Goal: Task Accomplishment & Management: Use online tool/utility

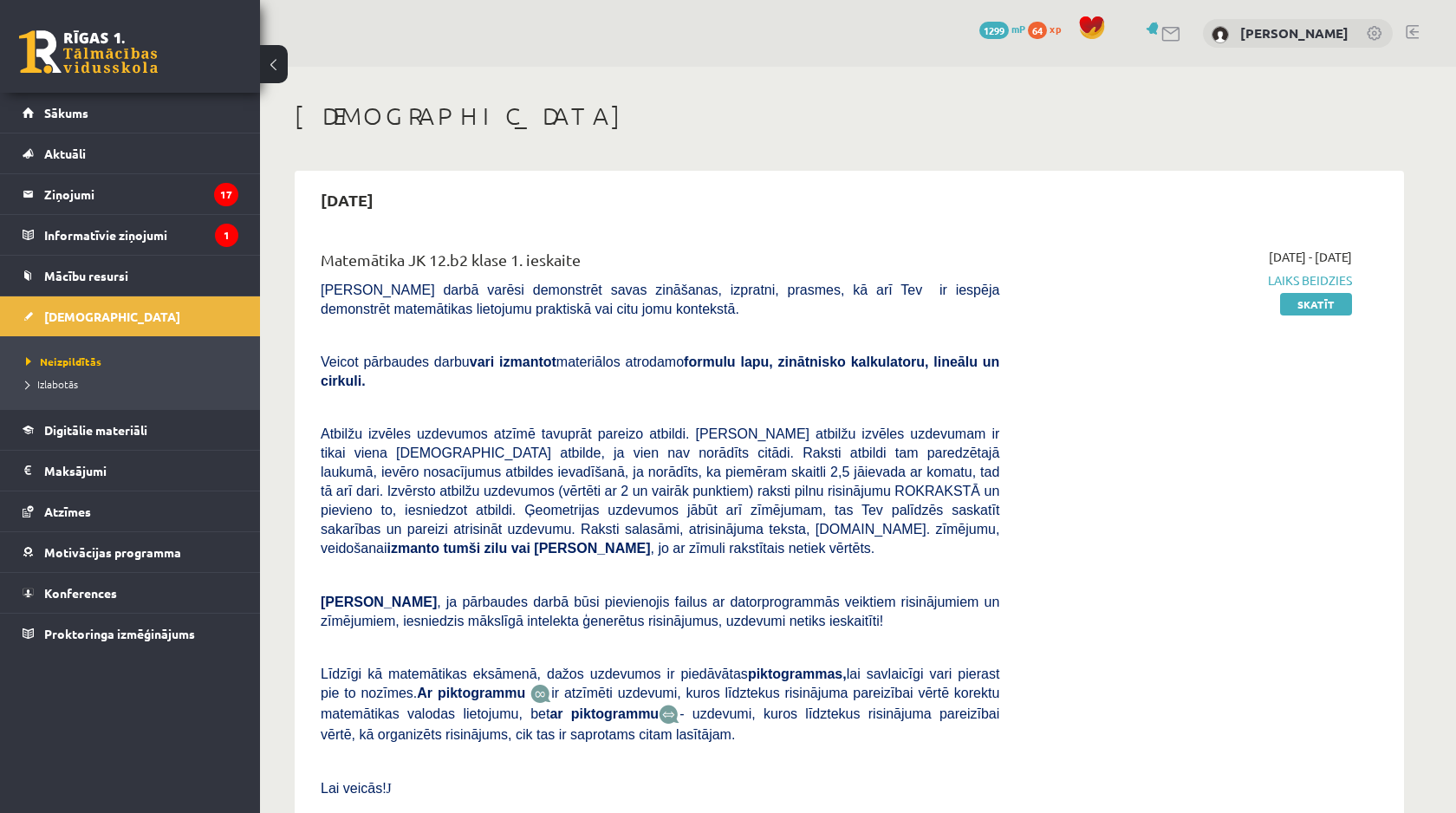
scroll to position [696, 0]
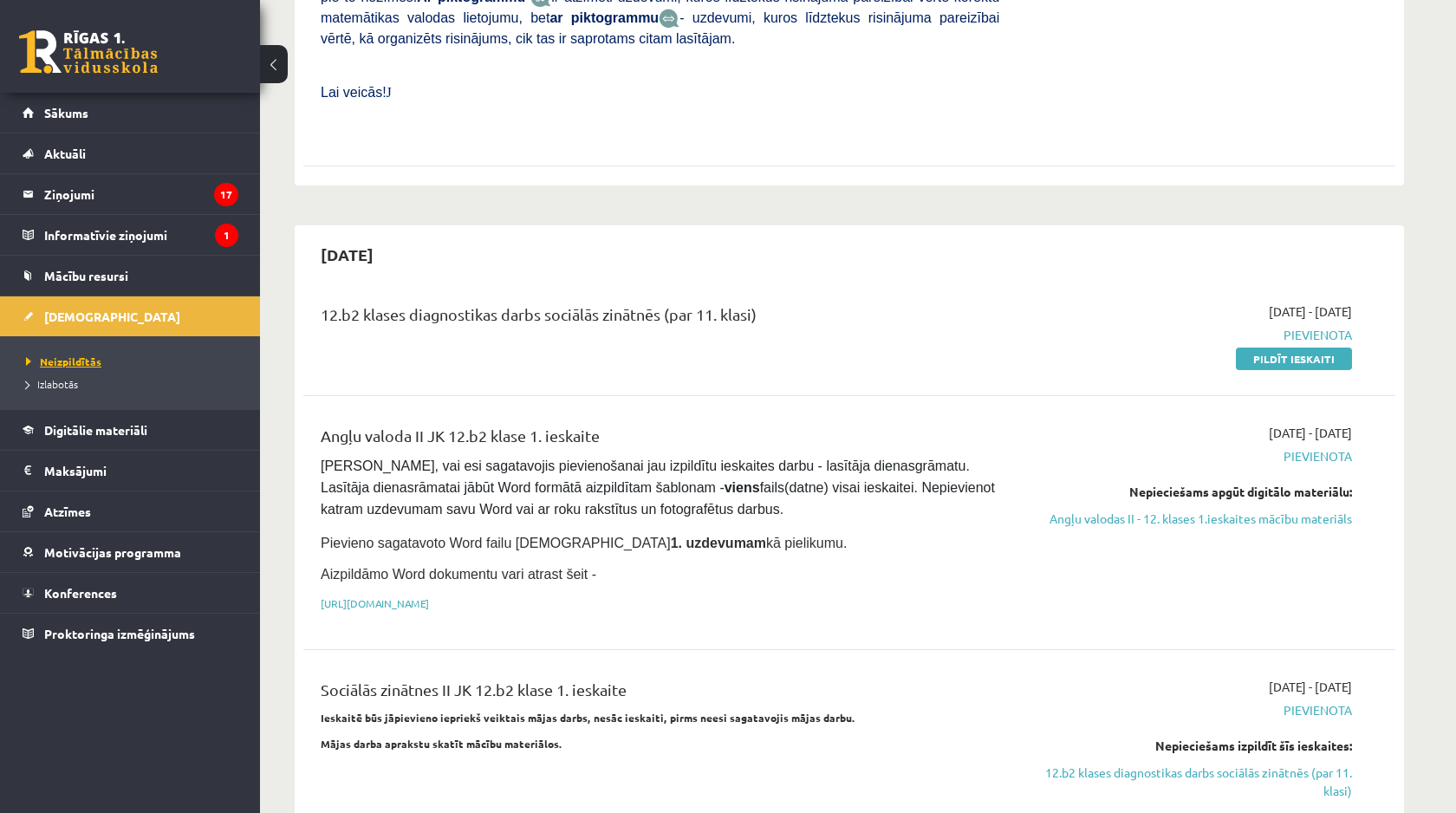
click at [76, 360] on span "Neizpildītās" at bounding box center [63, 361] width 75 height 14
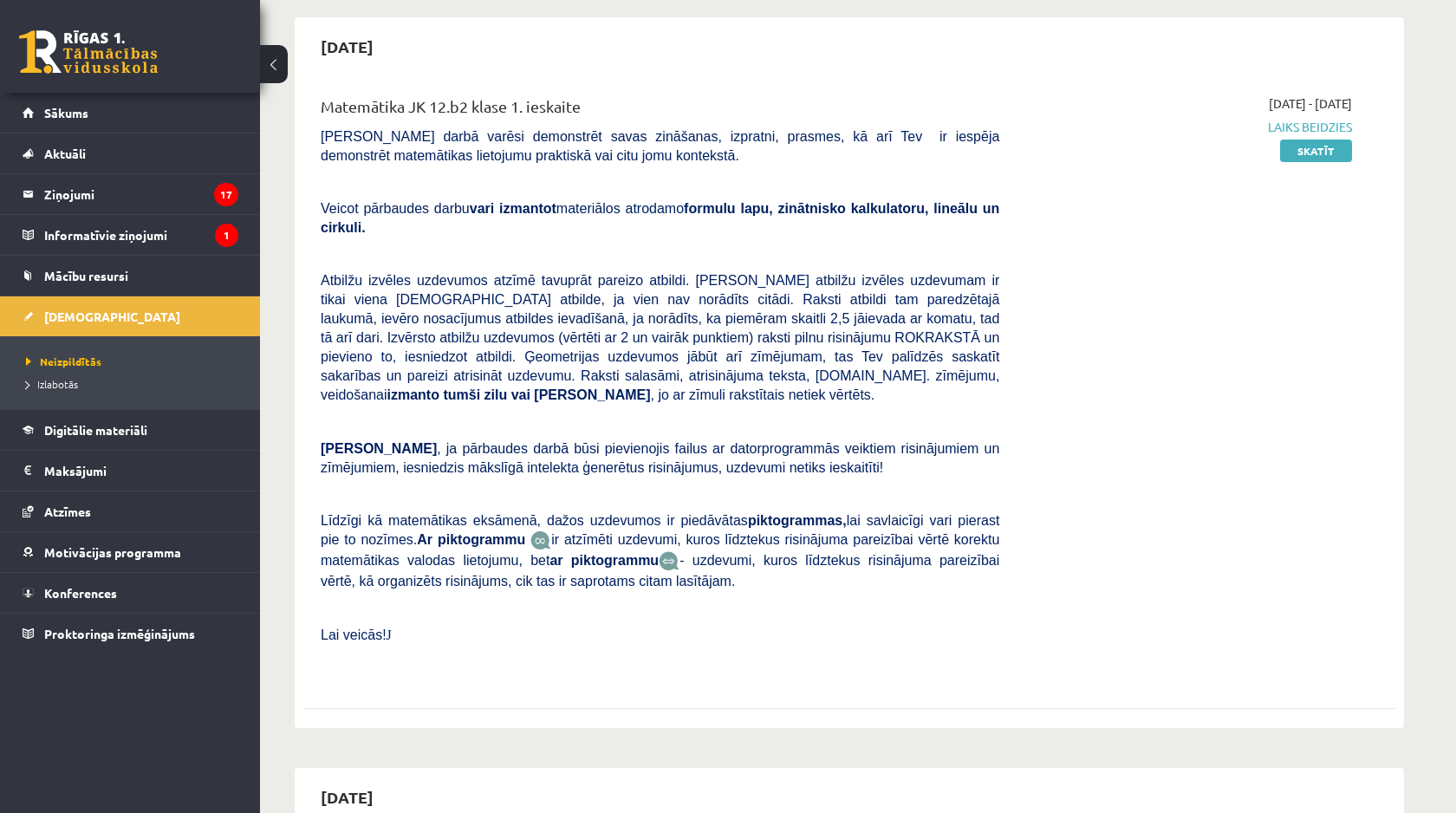
scroll to position [0, 0]
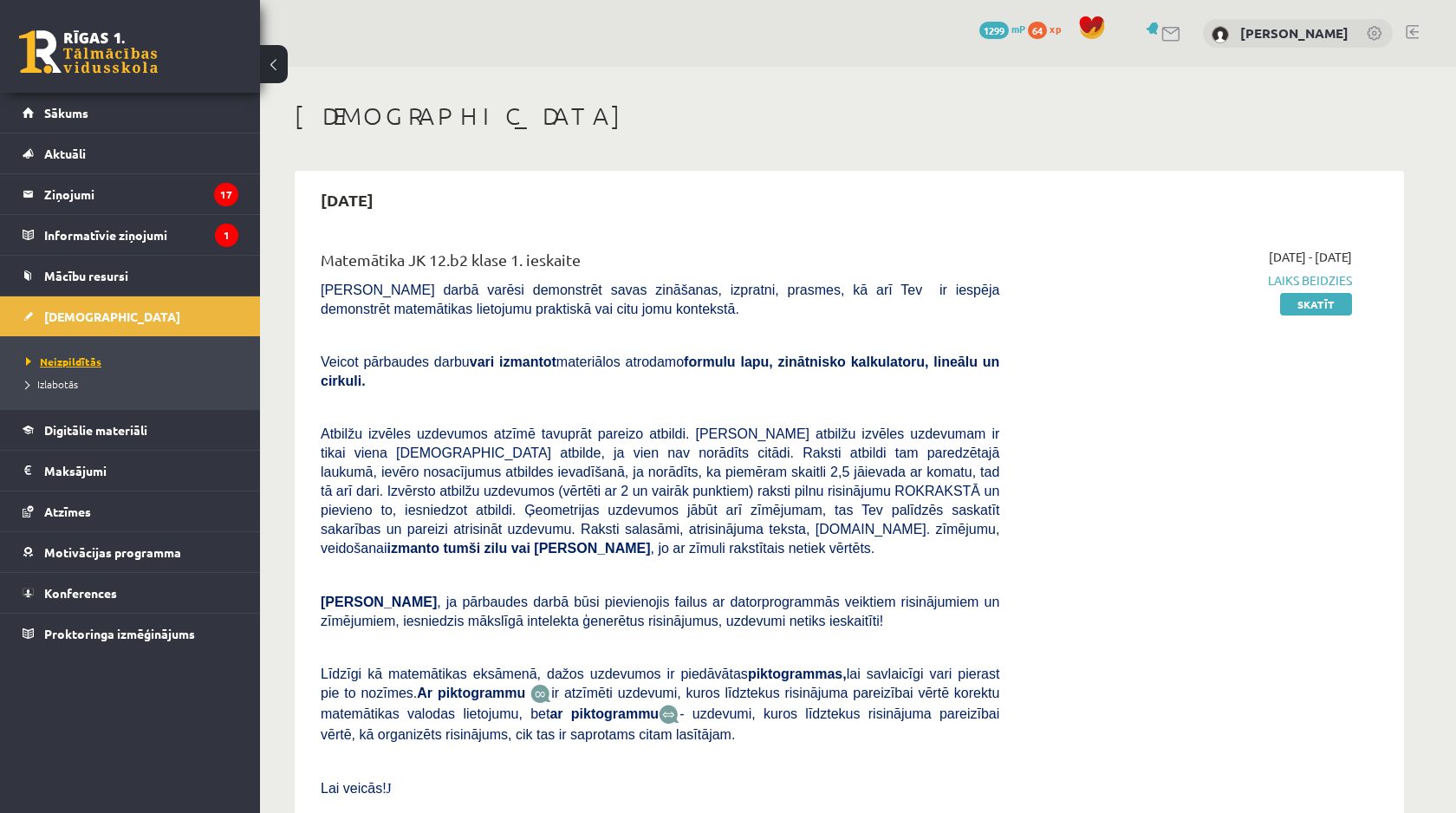
click at [103, 363] on link "Neizpildītās" at bounding box center [134, 361] width 216 height 16
click at [1310, 314] on link "Skatīt" at bounding box center [1316, 304] width 72 height 22
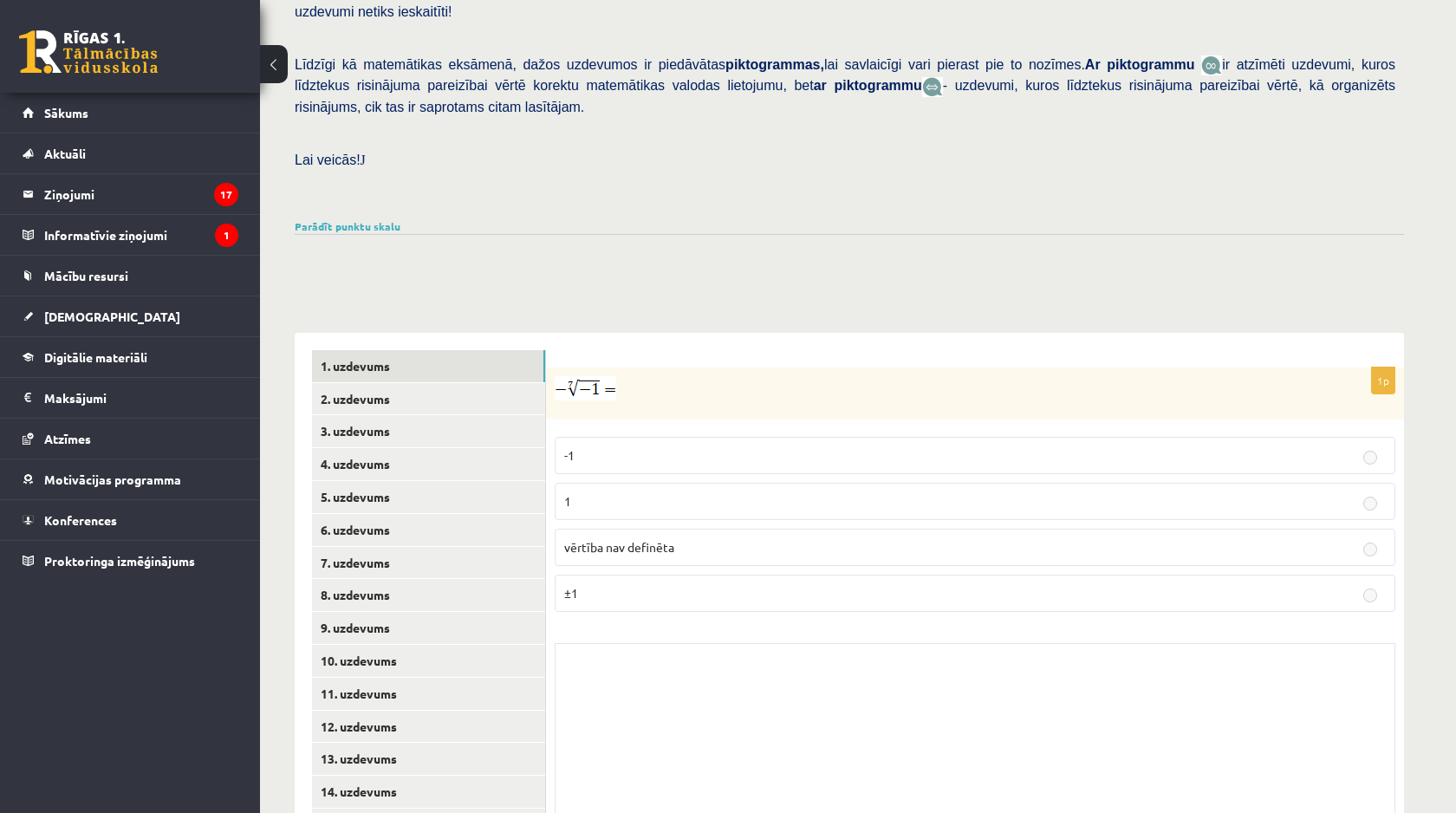
scroll to position [443, 0]
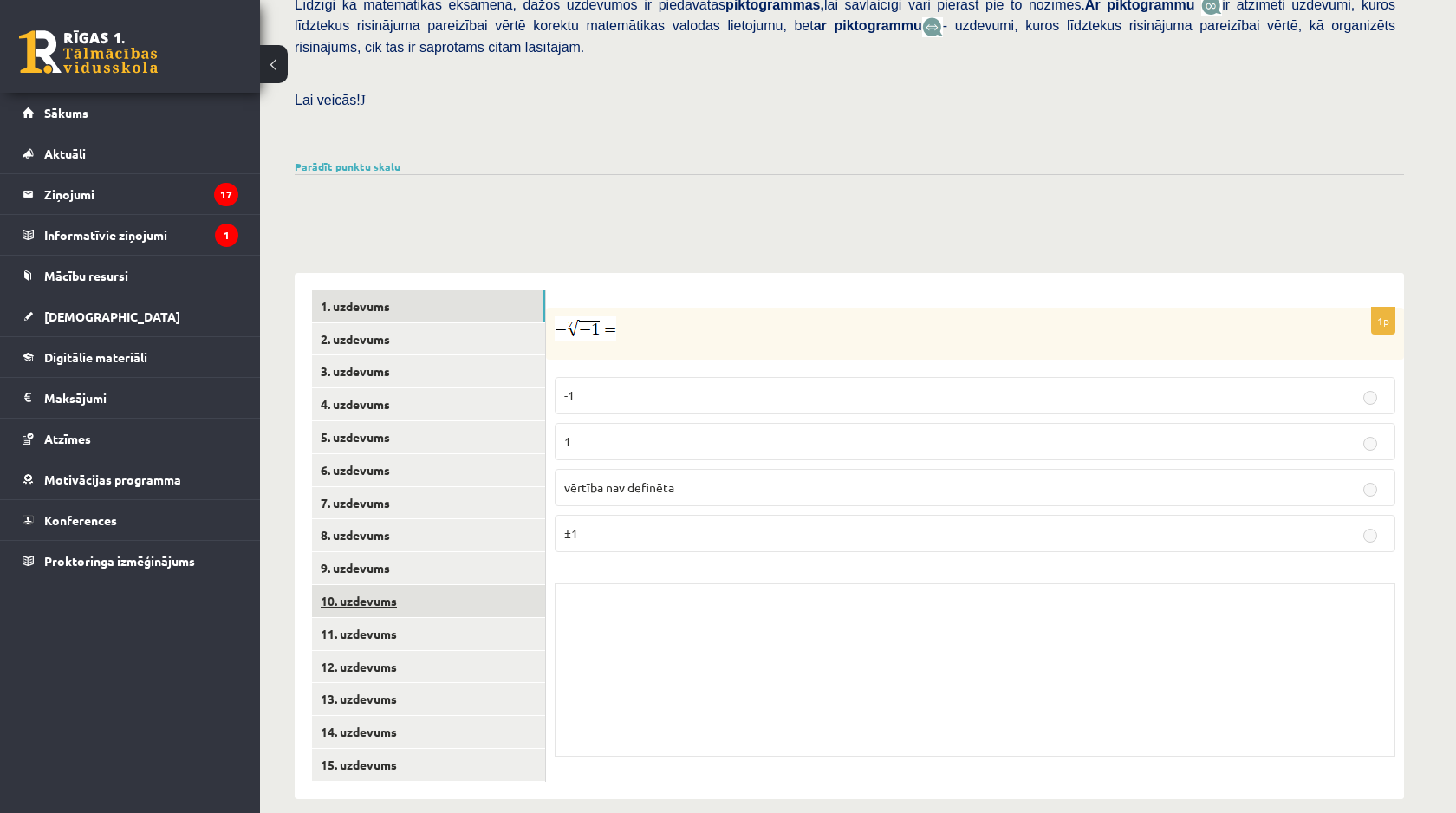
click at [493, 587] on link "10. uzdevums" at bounding box center [429, 601] width 233 height 32
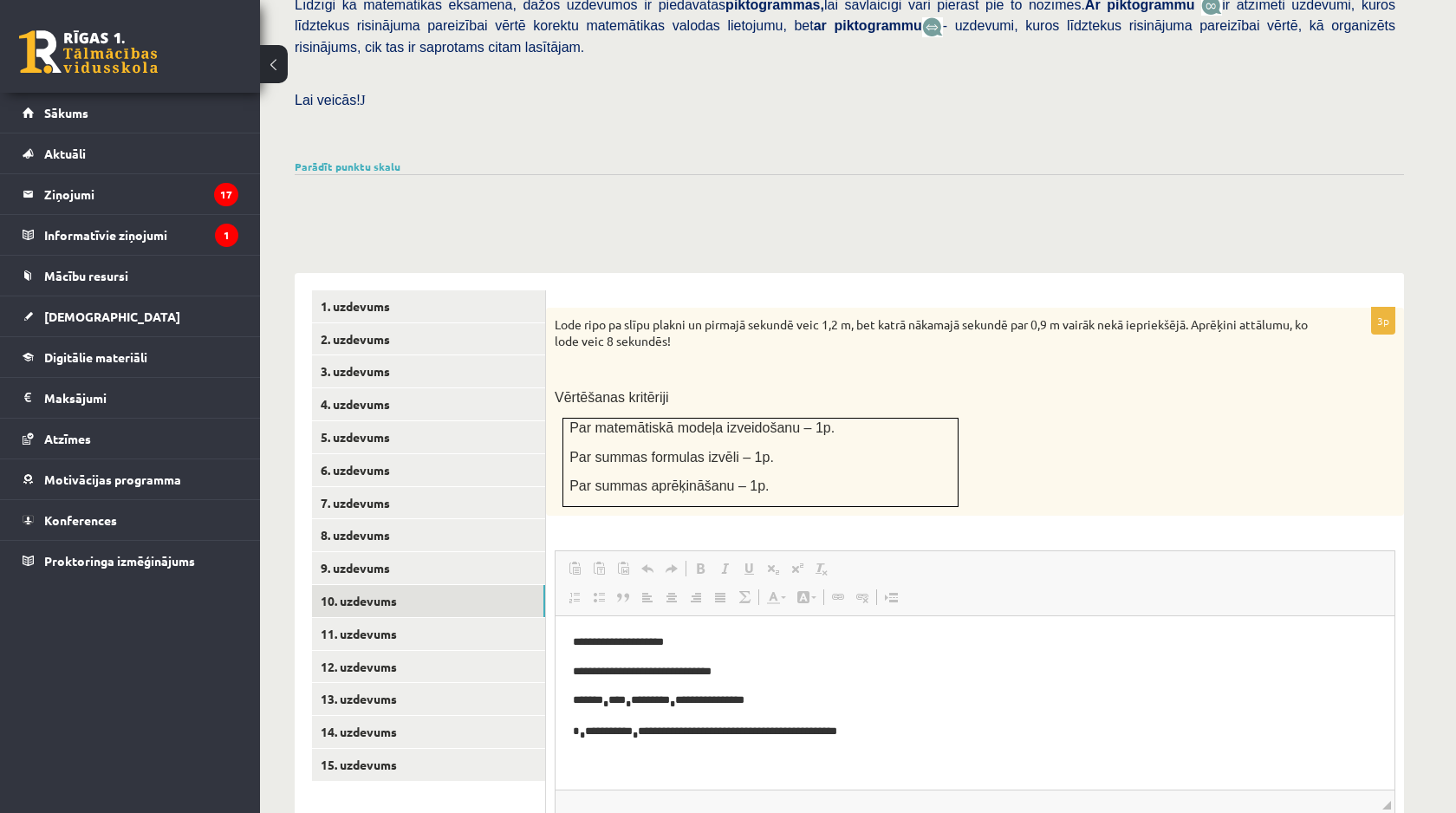
scroll to position [447, 0]
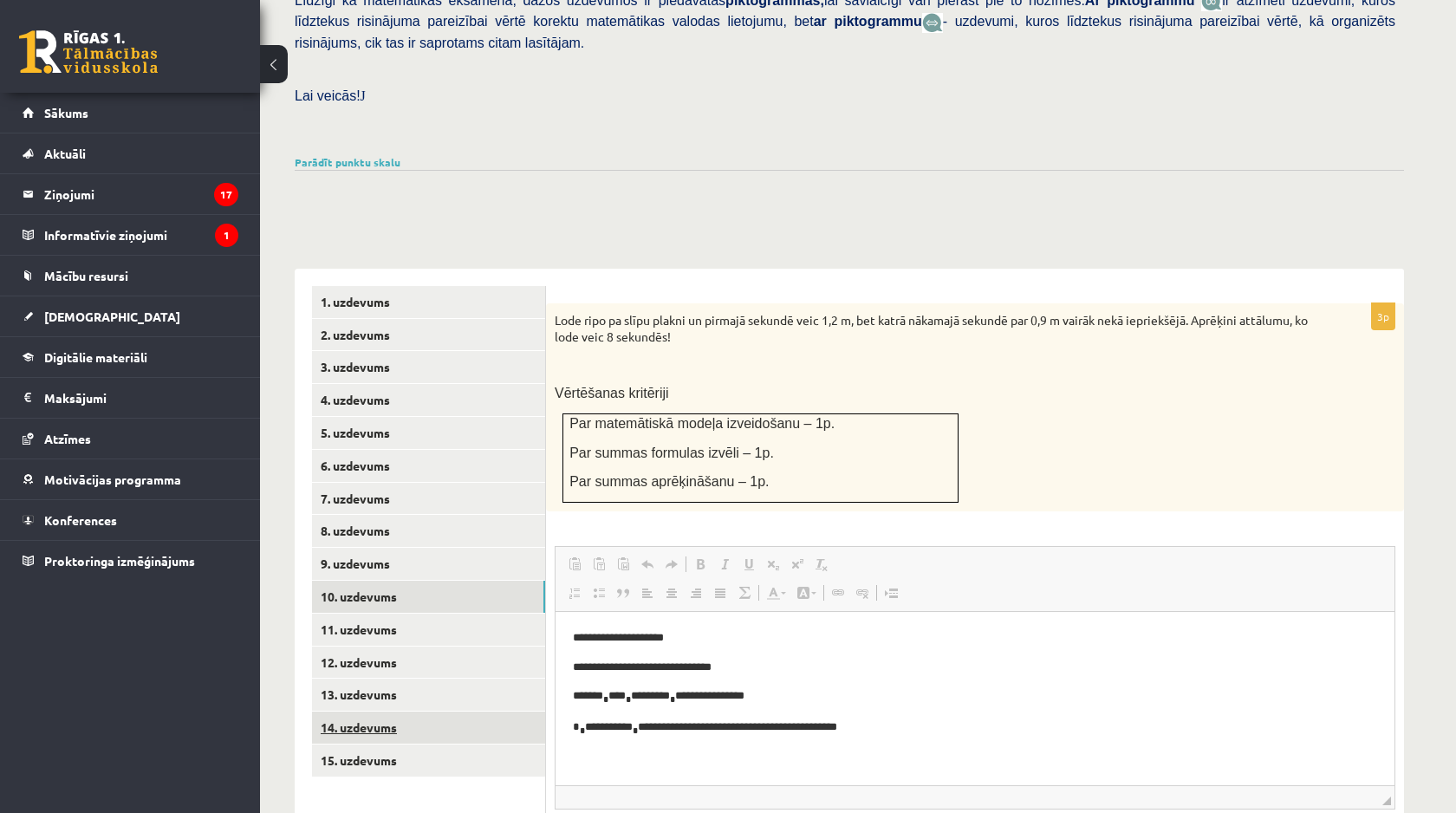
click at [397, 712] on link "14. uzdevums" at bounding box center [429, 728] width 233 height 32
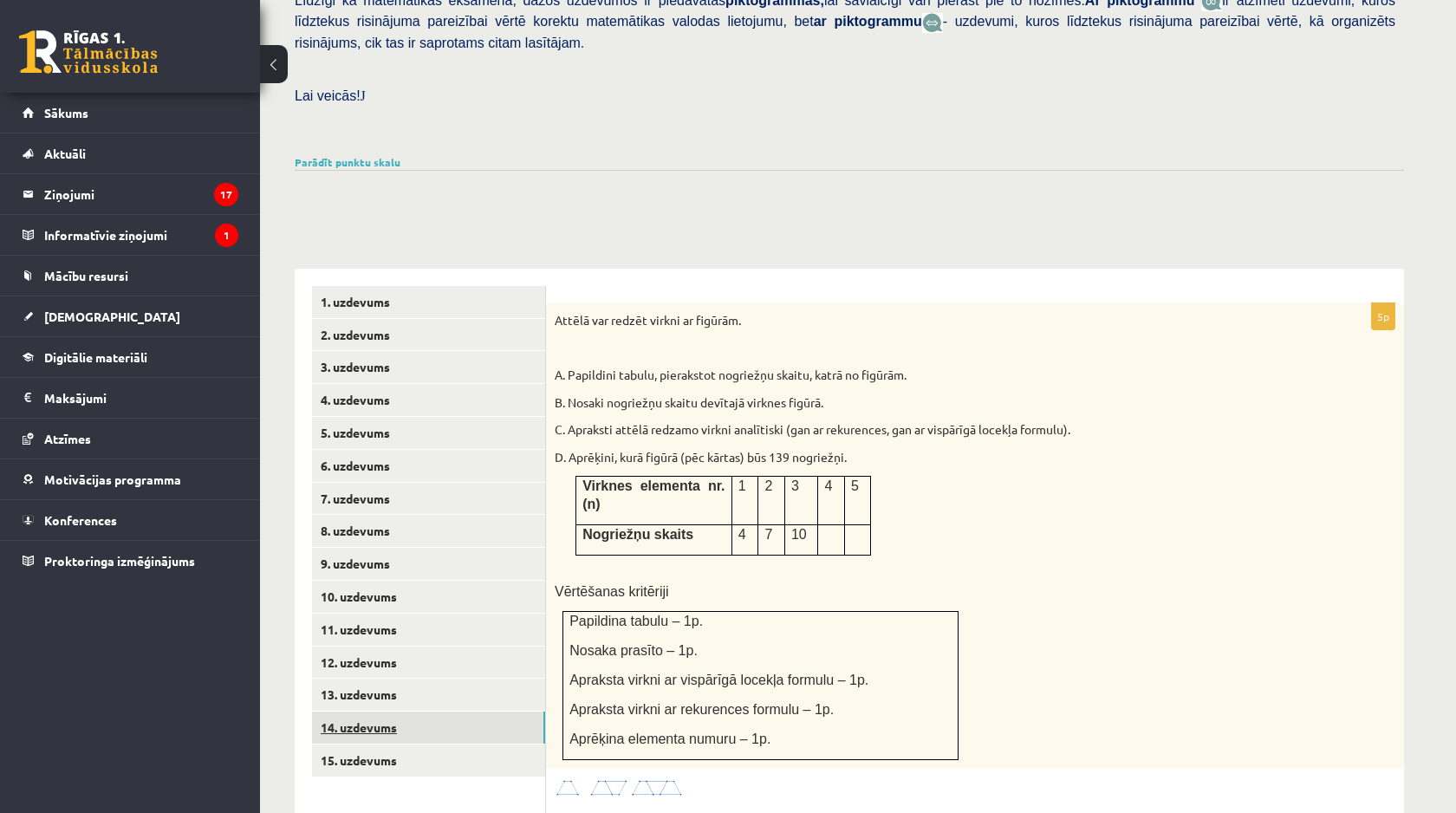
click at [413, 714] on link "14. uzdevums" at bounding box center [429, 728] width 233 height 32
click at [410, 687] on link "13. uzdevums" at bounding box center [429, 695] width 233 height 32
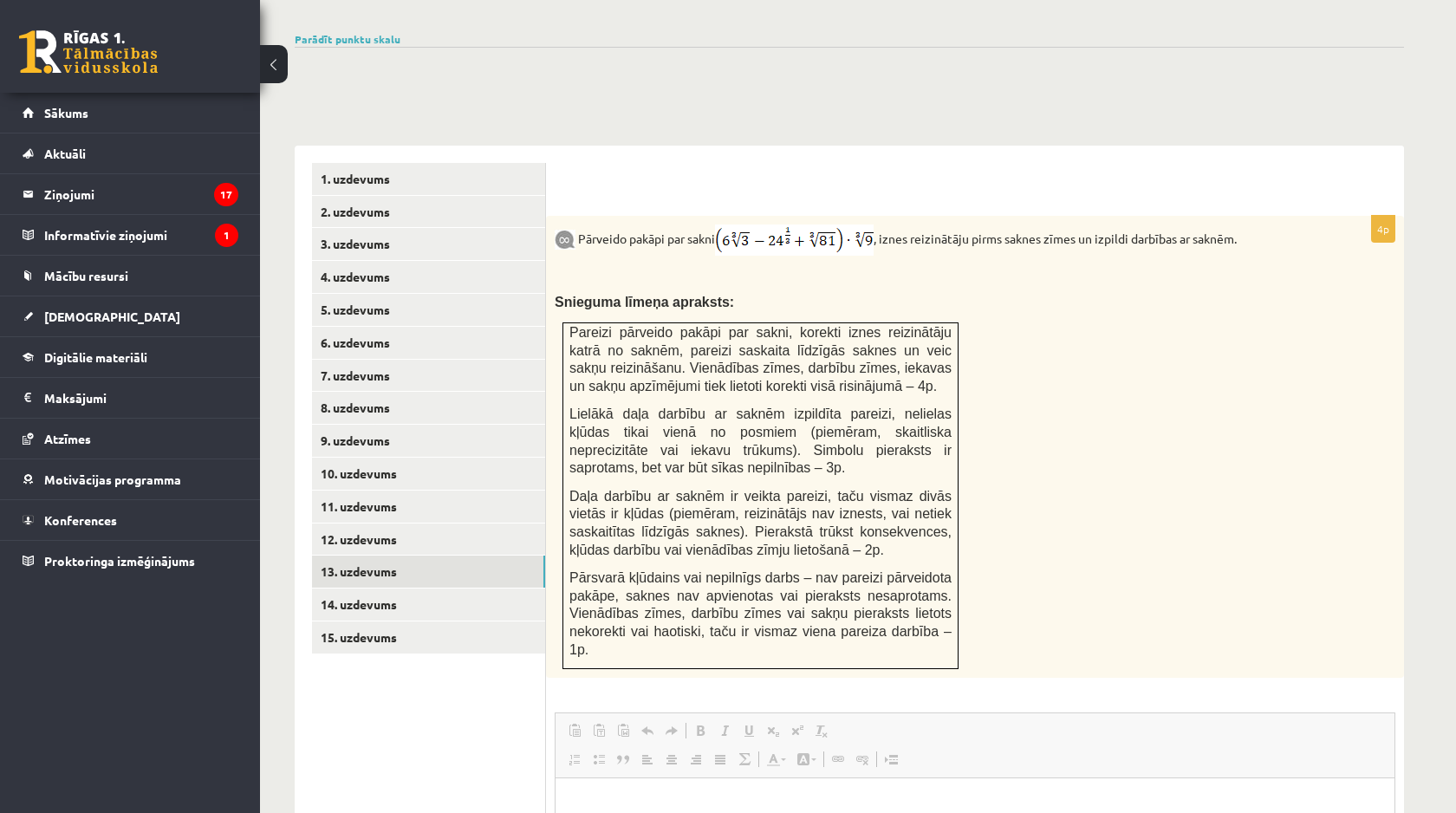
scroll to position [567, 0]
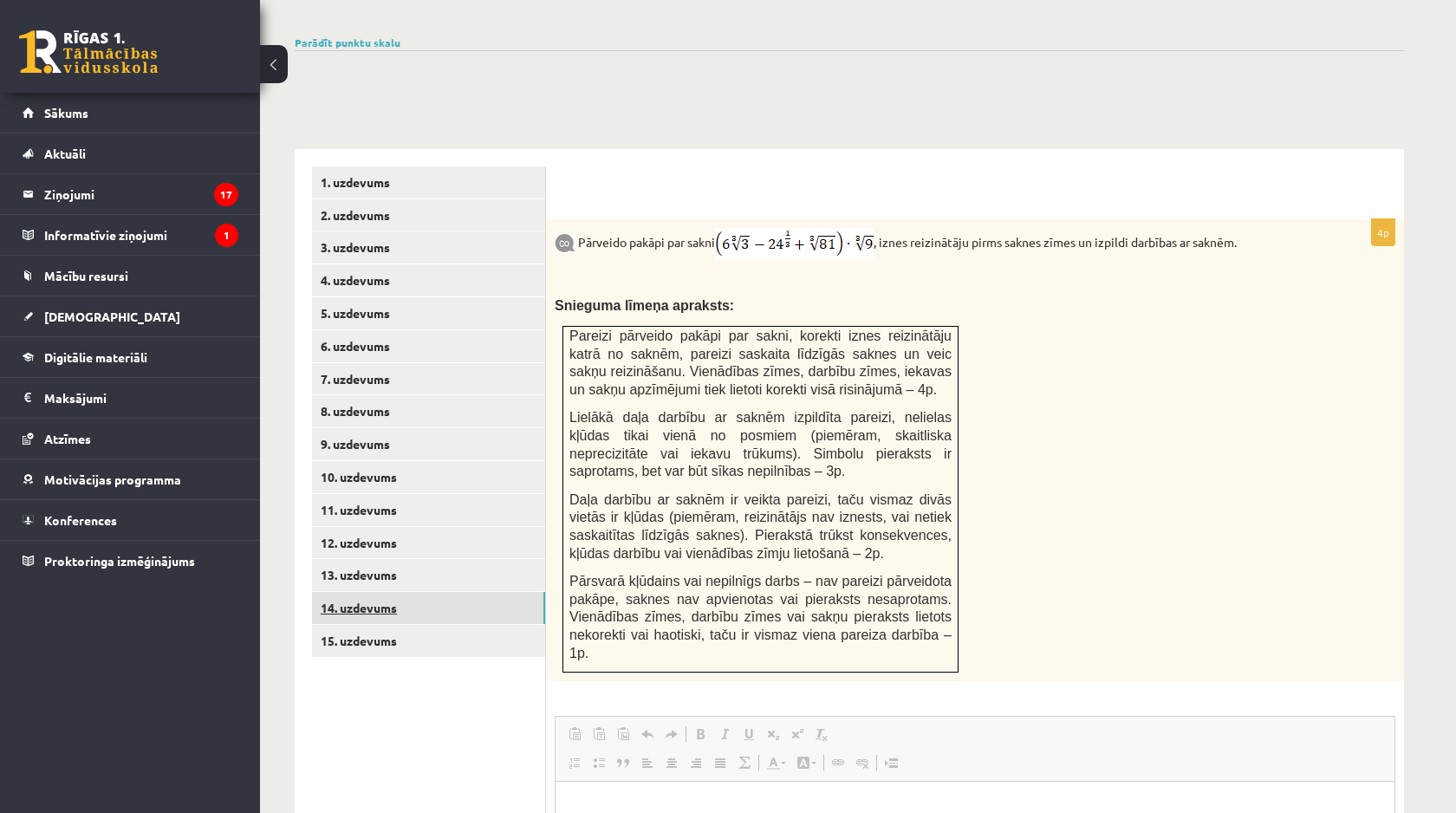
click at [421, 592] on link "14. uzdevums" at bounding box center [429, 608] width 233 height 32
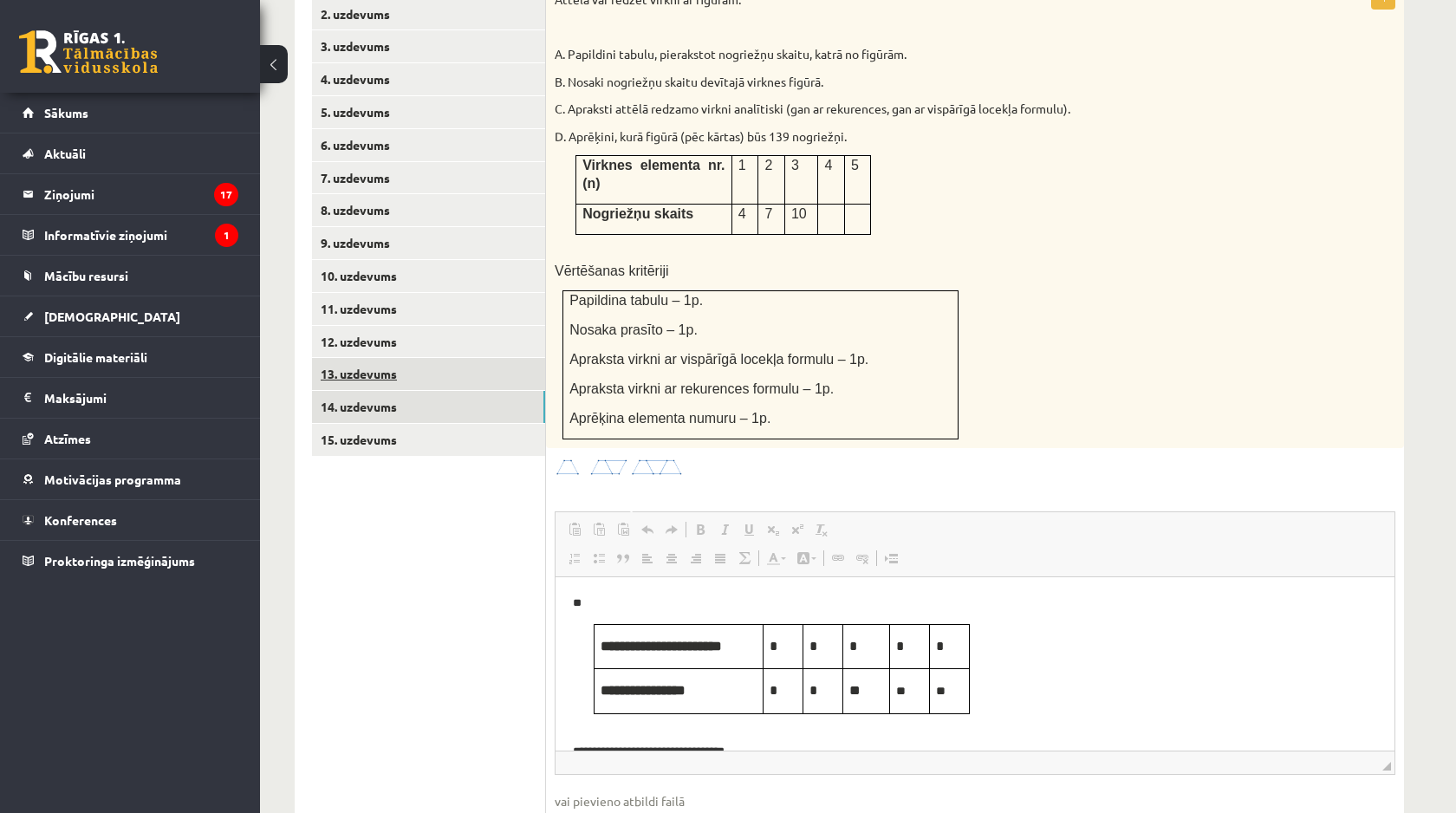
scroll to position [793, 0]
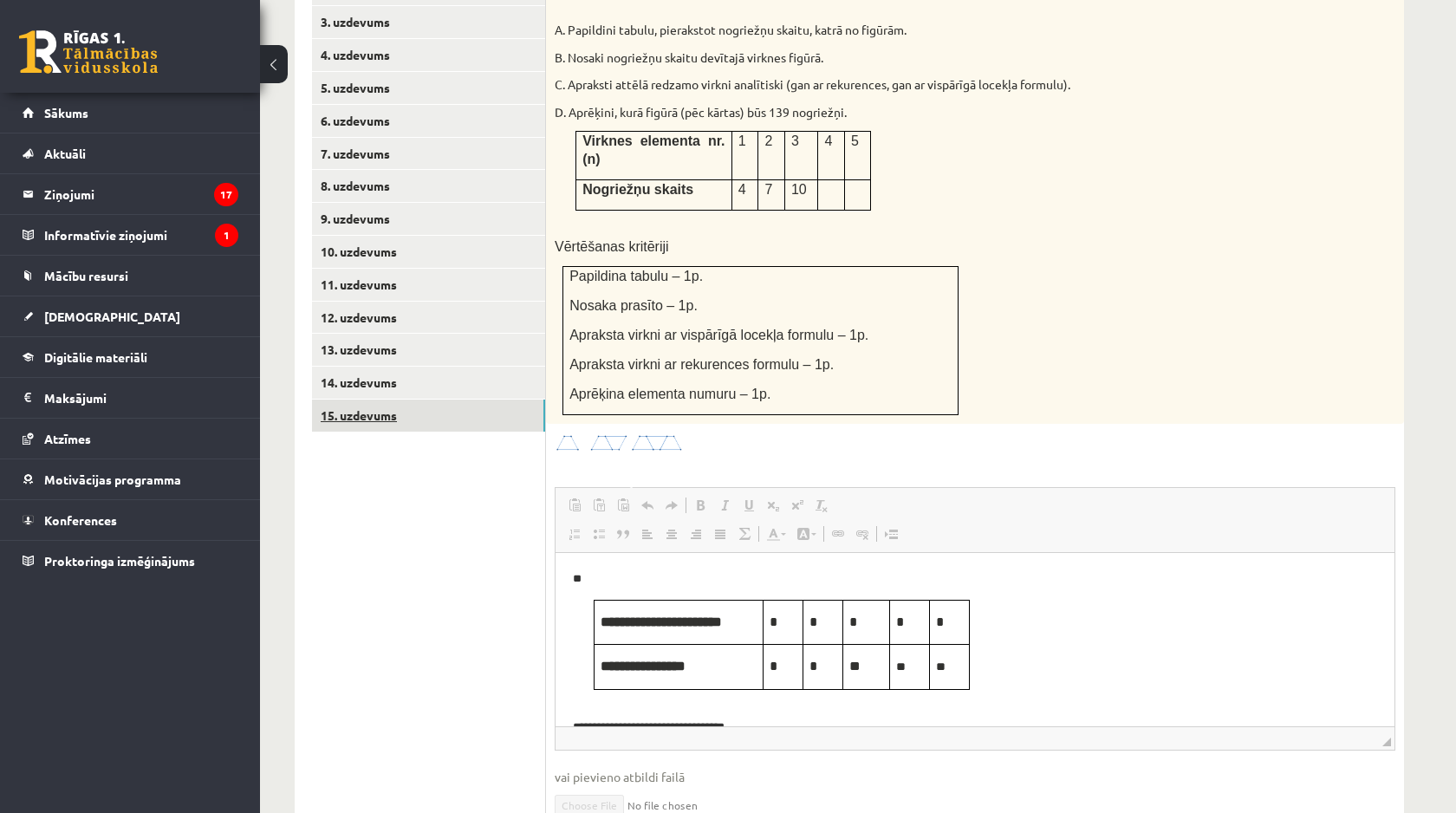
click at [479, 400] on link "15. uzdevums" at bounding box center [429, 415] width 233 height 32
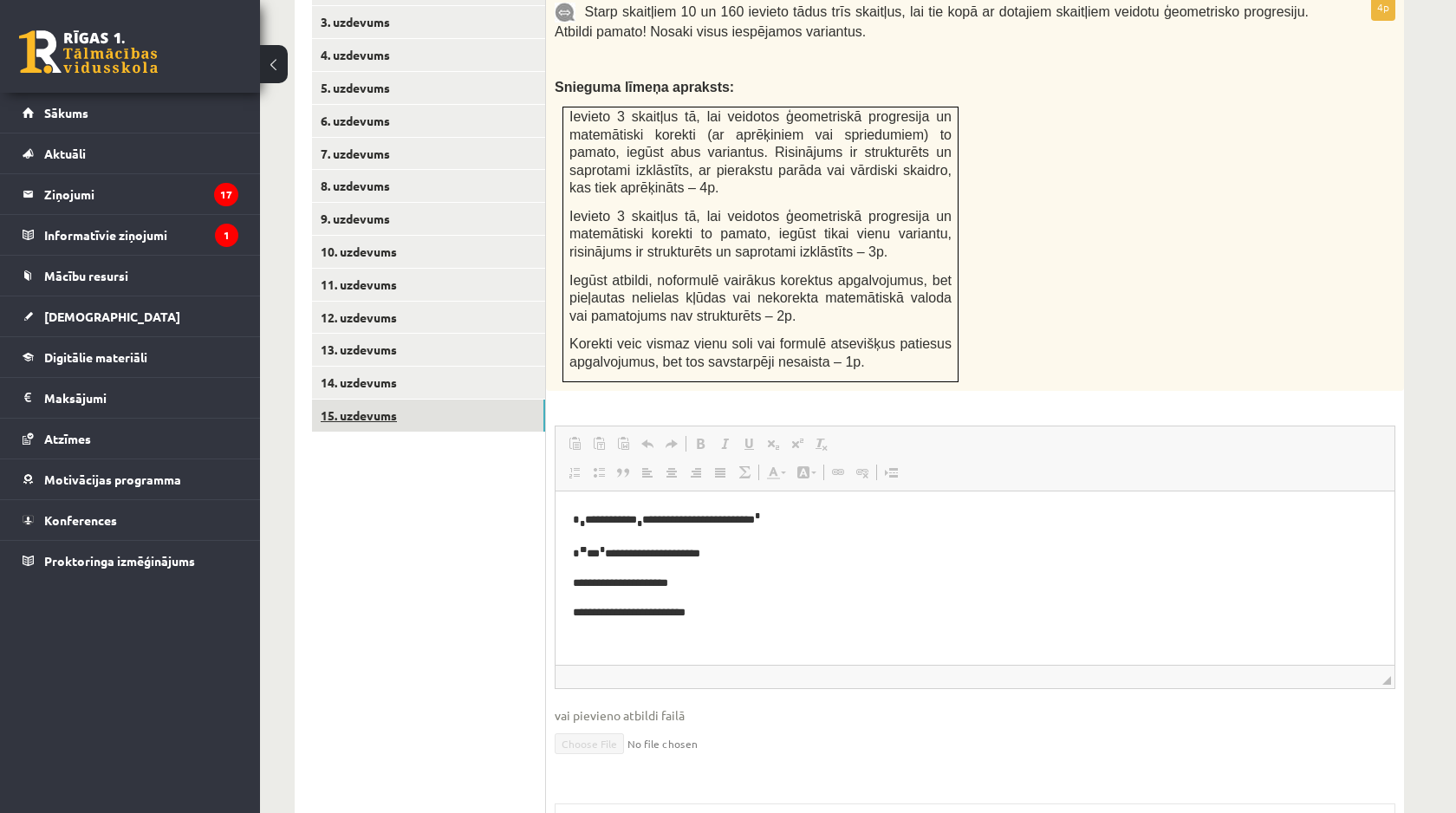
scroll to position [0, 0]
